Goal: Use online tool/utility: Utilize a website feature to perform a specific function

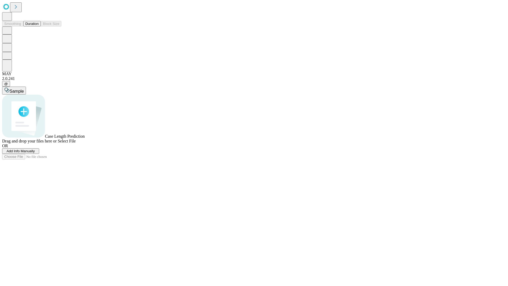
click at [39, 26] on button "Duration" at bounding box center [31, 24] width 17 height 6
click at [76, 143] on span "Select File" at bounding box center [67, 141] width 18 height 4
